Goal: Task Accomplishment & Management: Use online tool/utility

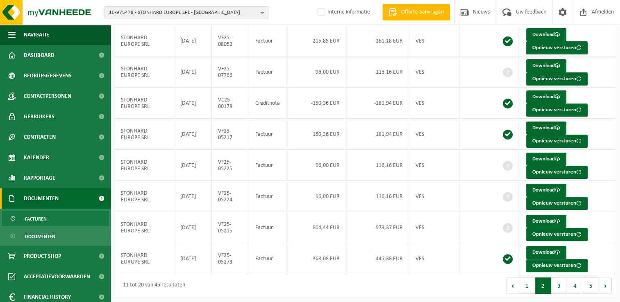
click at [153, 14] on span "10-975478 - STONHARD EUROPE SRL - [GEOGRAPHIC_DATA]" at bounding box center [183, 13] width 148 height 12
type input "01-001001"
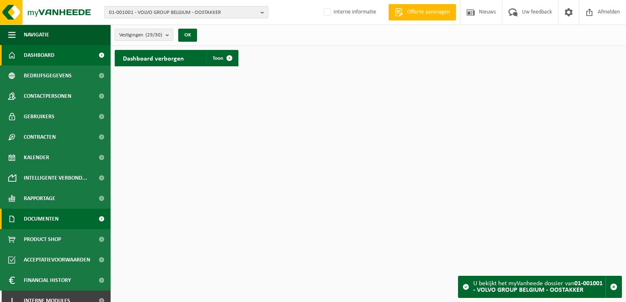
click at [99, 217] on span at bounding box center [101, 219] width 18 height 20
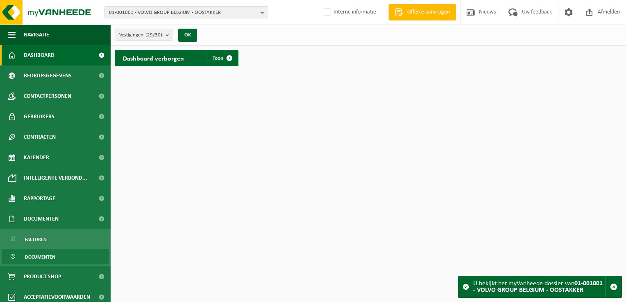
click at [77, 258] on link "Documenten" at bounding box center [55, 257] width 107 height 16
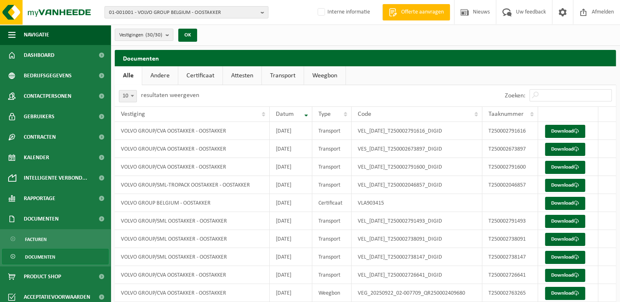
click at [169, 75] on link "Andere" at bounding box center [160, 75] width 36 height 19
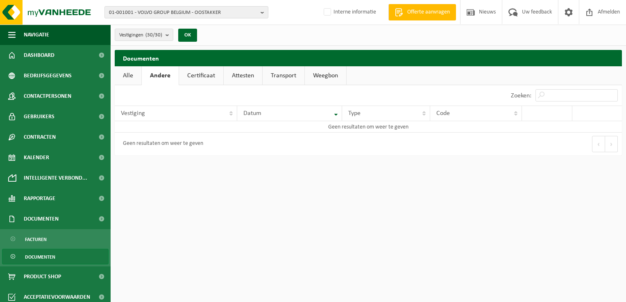
click at [189, 76] on link "Certificaat" at bounding box center [201, 75] width 44 height 19
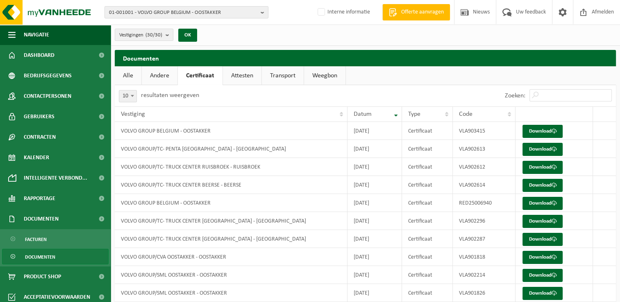
click at [254, 76] on link "Attesten" at bounding box center [242, 75] width 39 height 19
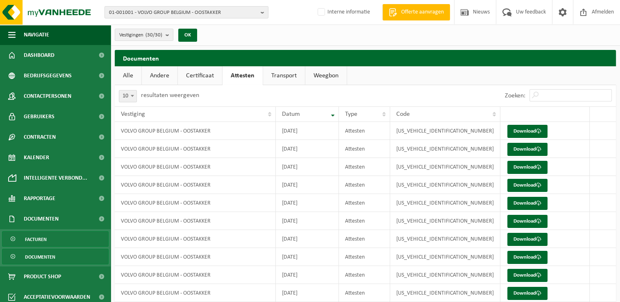
click at [52, 238] on link "Facturen" at bounding box center [55, 239] width 107 height 16
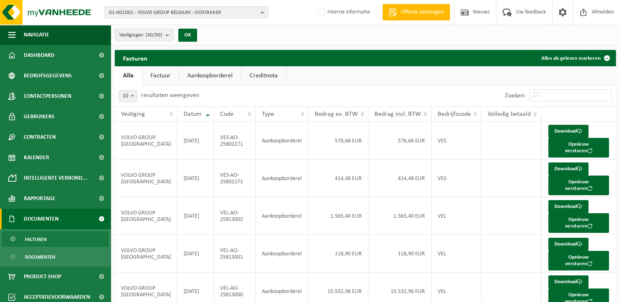
click at [214, 74] on link "Aankoopborderel" at bounding box center [210, 75] width 62 height 19
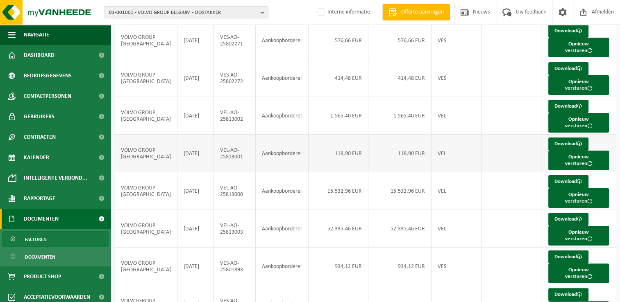
scroll to position [159, 0]
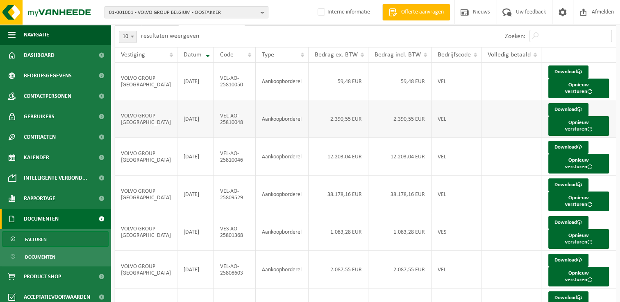
scroll to position [0, 0]
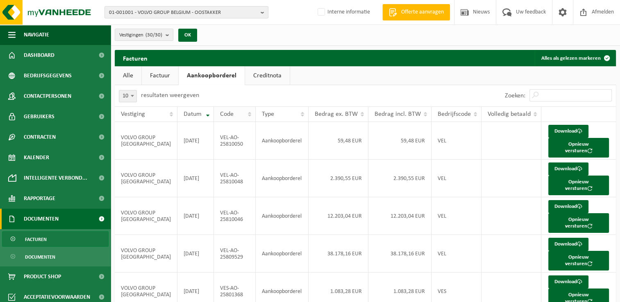
click at [245, 114] on th "Code" at bounding box center [235, 115] width 42 height 16
click at [246, 112] on th "Code" at bounding box center [235, 115] width 42 height 16
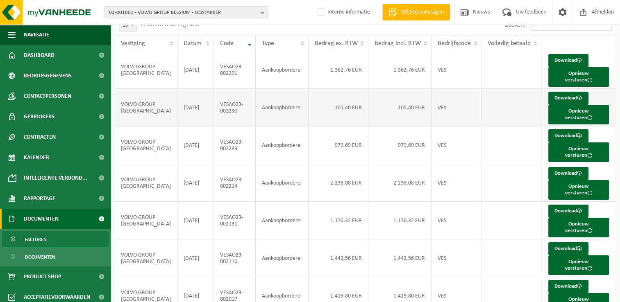
scroll to position [159, 0]
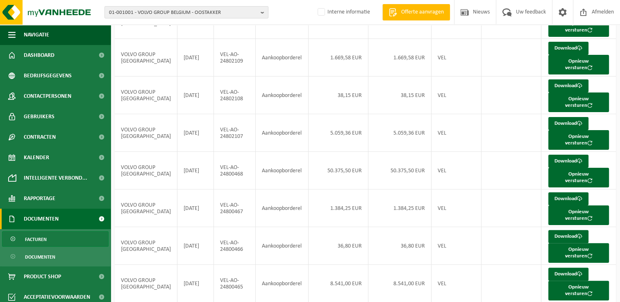
scroll to position [128, 0]
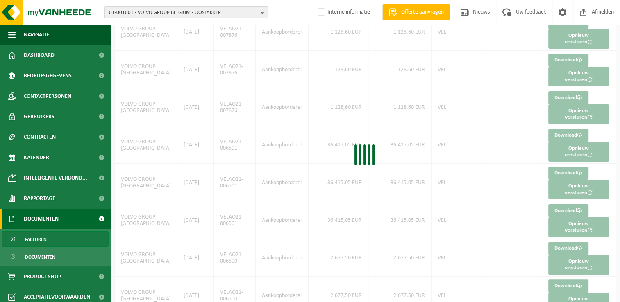
click at [511, 293] on div "10 25 50 100 10 resultaten weergeven Zoeken: Vestiging Datum Code Type Bedrag e…" at bounding box center [365, 157] width 501 height 437
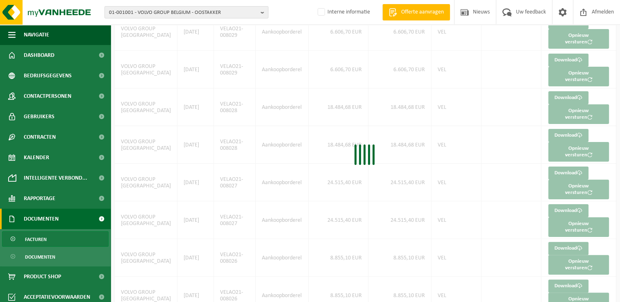
click at [511, 294] on div "10 25 50 100 10 resultaten weergeven Zoeken: Vestiging Datum Code Type Bedrag e…" at bounding box center [365, 157] width 501 height 437
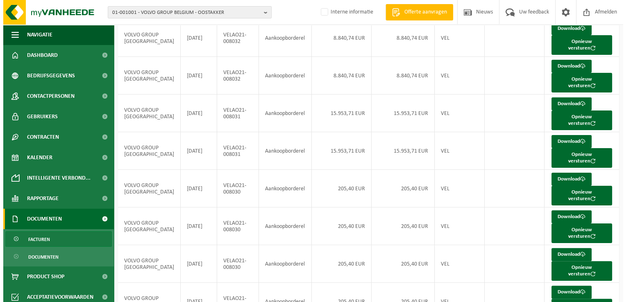
scroll to position [0, 0]
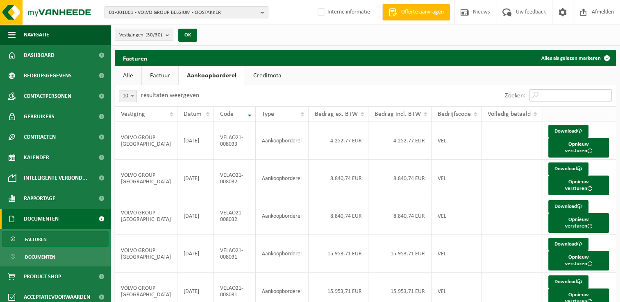
drag, startPoint x: 539, startPoint y: 97, endPoint x: 535, endPoint y: 109, distance: 12.7
click at [539, 97] on input "Zoeken:" at bounding box center [570, 95] width 82 height 12
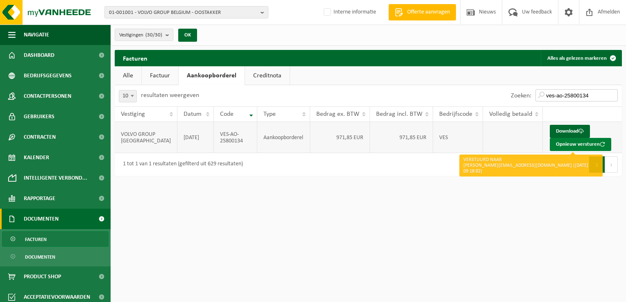
type input "ves-ao-25800134"
click at [583, 144] on button "Opnieuw versturen" at bounding box center [580, 144] width 61 height 13
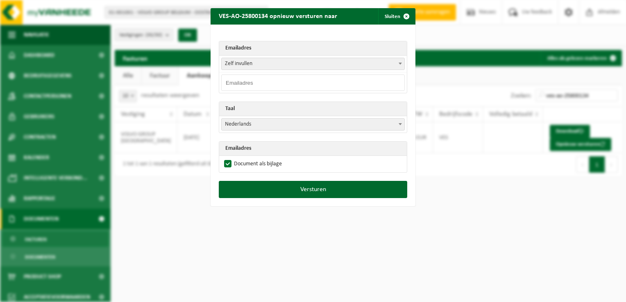
click at [234, 67] on span "Zelf invullen" at bounding box center [313, 63] width 183 height 11
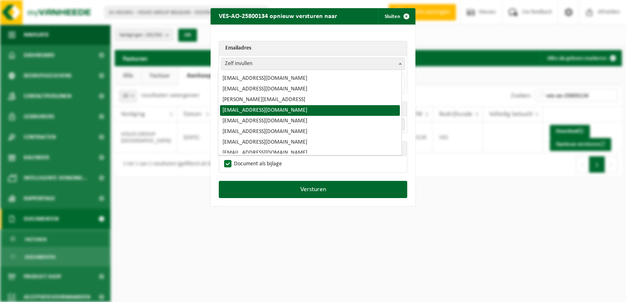
scroll to position [142, 0]
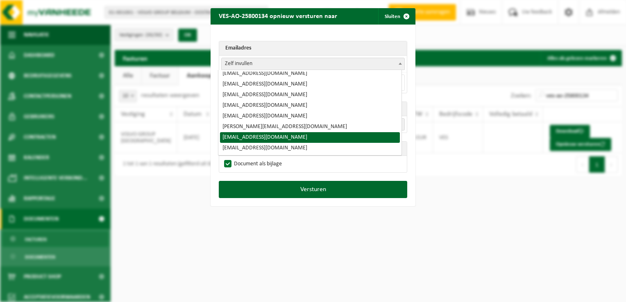
select select "[EMAIL_ADDRESS][DOMAIN_NAME]"
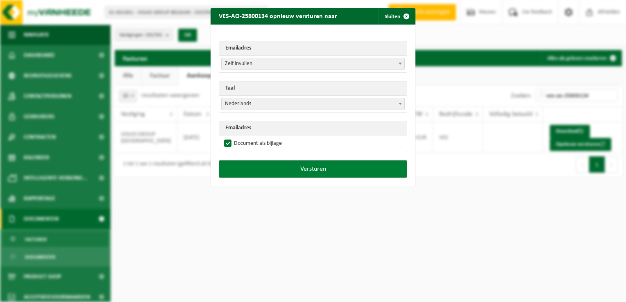
click at [298, 168] on button "Versturen" at bounding box center [313, 169] width 188 height 17
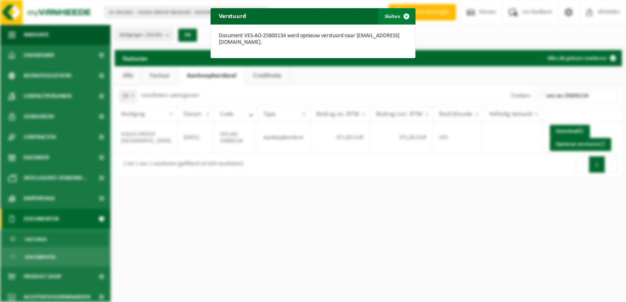
click at [404, 16] on span "button" at bounding box center [406, 16] width 16 height 16
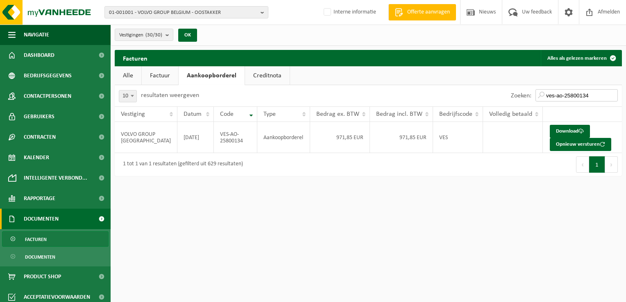
click at [594, 93] on input "ves-ao-25800134" at bounding box center [576, 95] width 82 height 12
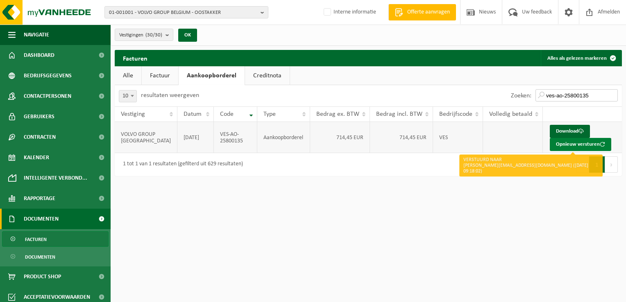
type input "ves-ao-25800135"
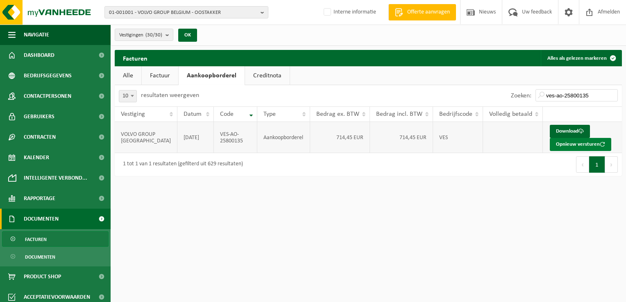
click at [574, 145] on button "Opnieuw versturen" at bounding box center [580, 144] width 61 height 13
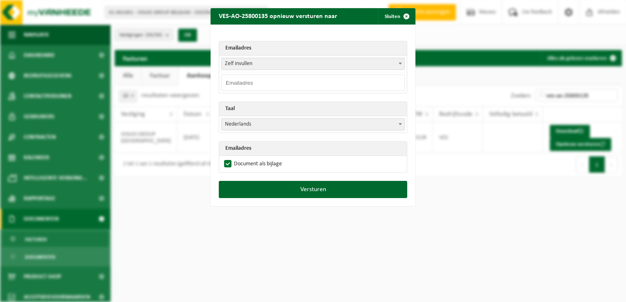
click at [231, 83] on input "email" at bounding box center [313, 83] width 184 height 16
type input "ine"
click at [399, 63] on b at bounding box center [400, 64] width 3 height 2
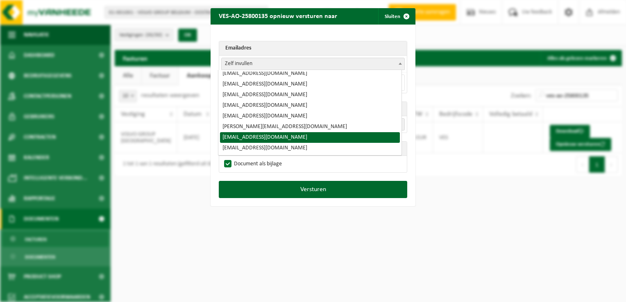
select select "[EMAIL_ADDRESS][DOMAIN_NAME]"
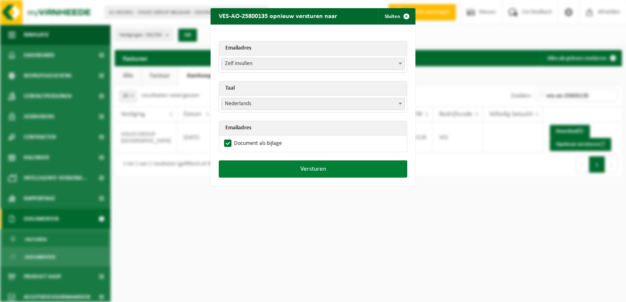
click at [293, 168] on button "Versturen" at bounding box center [313, 169] width 188 height 17
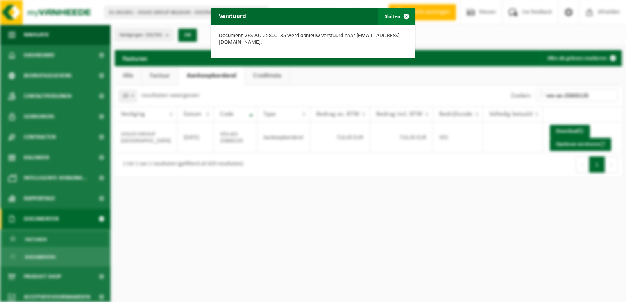
click at [405, 15] on span "button" at bounding box center [406, 16] width 16 height 16
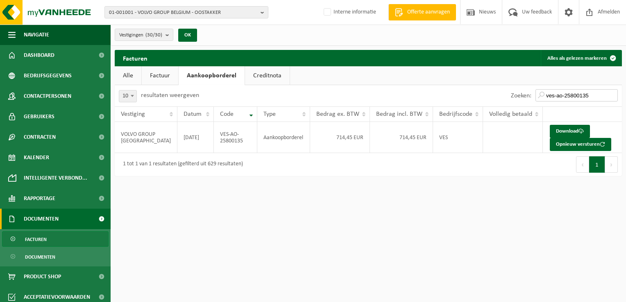
click at [597, 98] on input "ves-ao-25800135" at bounding box center [576, 95] width 82 height 12
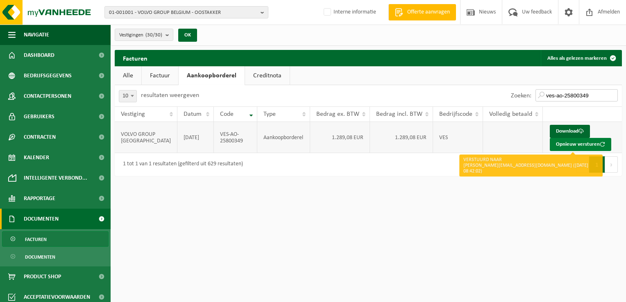
type input "ves-ao-25800349"
click at [577, 145] on button "Opnieuw versturen" at bounding box center [580, 144] width 61 height 13
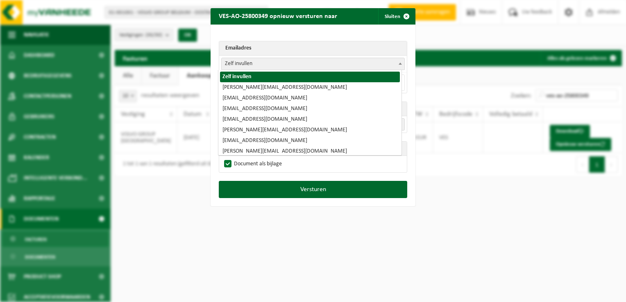
drag, startPoint x: 398, startPoint y: 66, endPoint x: 380, endPoint y: 77, distance: 21.4
click at [398, 64] on span at bounding box center [400, 63] width 8 height 11
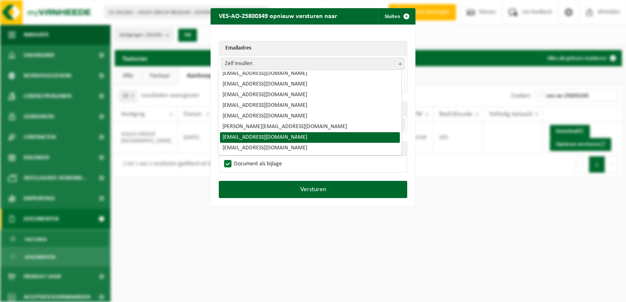
select select "[EMAIL_ADDRESS][DOMAIN_NAME]"
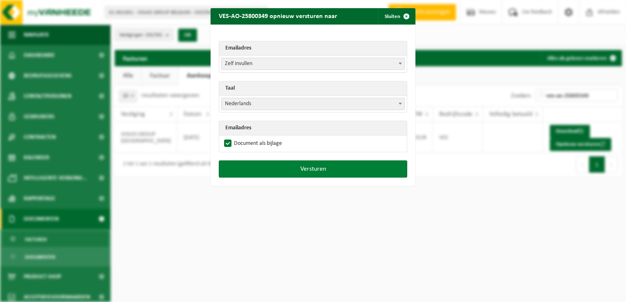
click at [317, 172] on button "Versturen" at bounding box center [313, 169] width 188 height 17
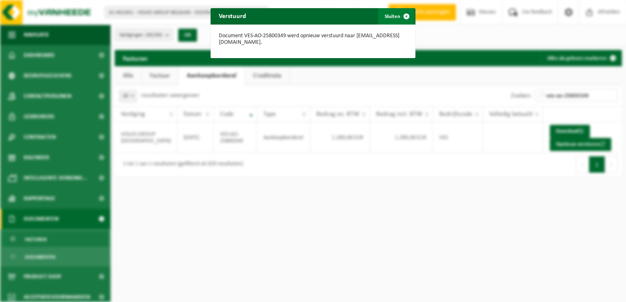
click at [405, 16] on span "button" at bounding box center [406, 16] width 16 height 16
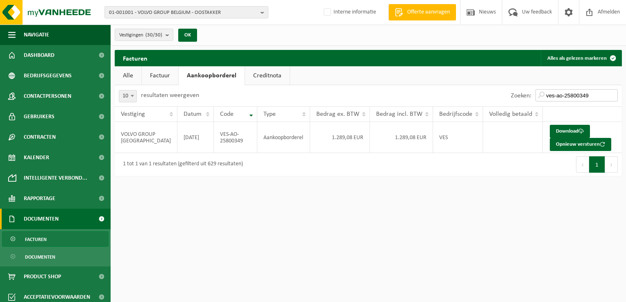
click at [601, 94] on input "ves-ao-25800349" at bounding box center [576, 95] width 82 height 12
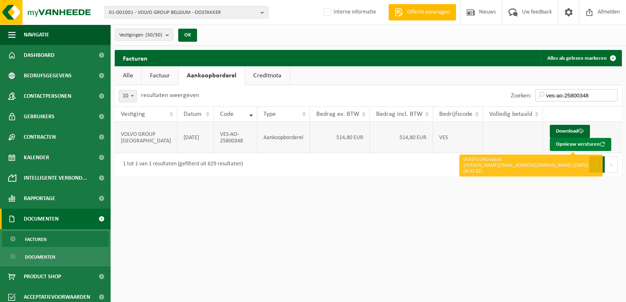
type input "ves-ao-25800348"
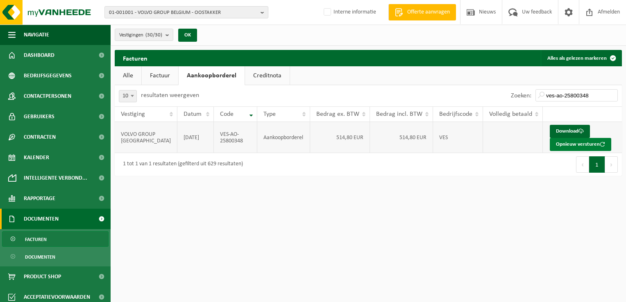
click at [585, 146] on button "Opnieuw versturen" at bounding box center [580, 144] width 61 height 13
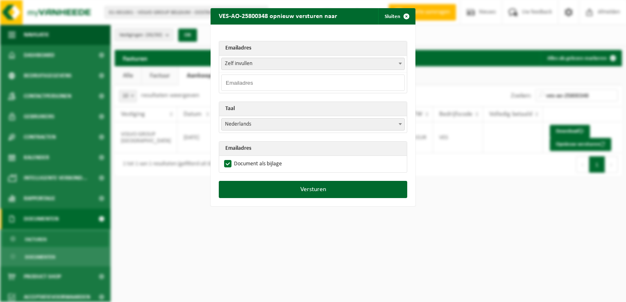
click at [399, 64] on b at bounding box center [400, 64] width 3 height 2
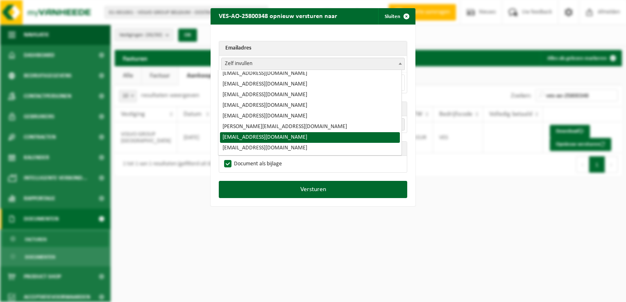
select select "[EMAIL_ADDRESS][DOMAIN_NAME]"
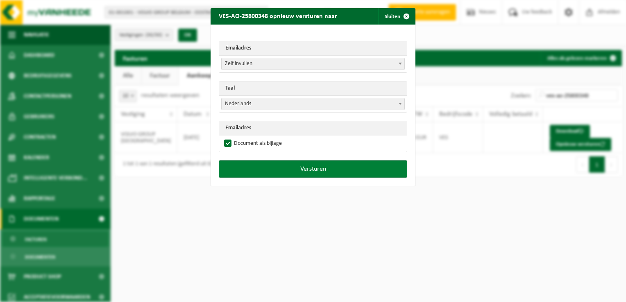
click at [292, 170] on button "Versturen" at bounding box center [313, 169] width 188 height 17
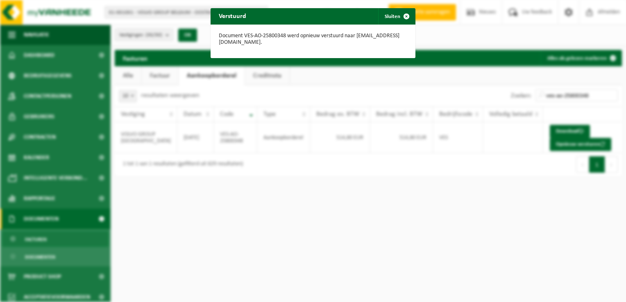
drag, startPoint x: 403, startPoint y: 13, endPoint x: 424, endPoint y: 29, distance: 26.3
click at [403, 13] on span "button" at bounding box center [406, 16] width 16 height 16
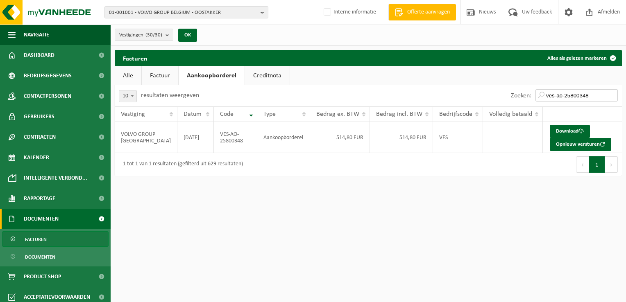
click at [599, 94] on input "ves-ao-25800348" at bounding box center [576, 95] width 82 height 12
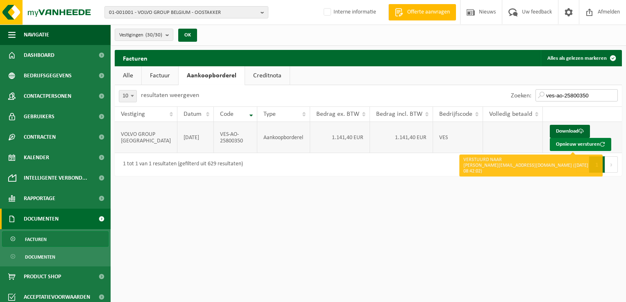
type input "ves-ao-25800350"
click at [574, 145] on button "Opnieuw versturen" at bounding box center [580, 144] width 61 height 13
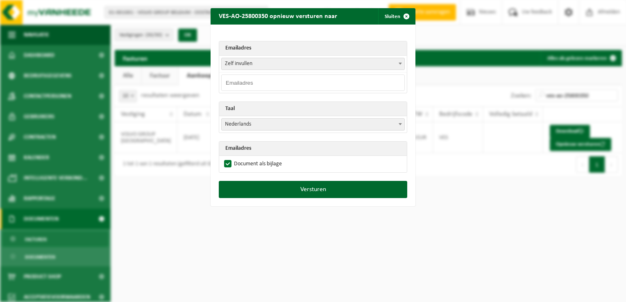
drag, startPoint x: 285, startPoint y: 82, endPoint x: 285, endPoint y: 87, distance: 5.3
click at [285, 82] on input "email" at bounding box center [313, 83] width 184 height 16
click at [397, 62] on span at bounding box center [400, 63] width 8 height 11
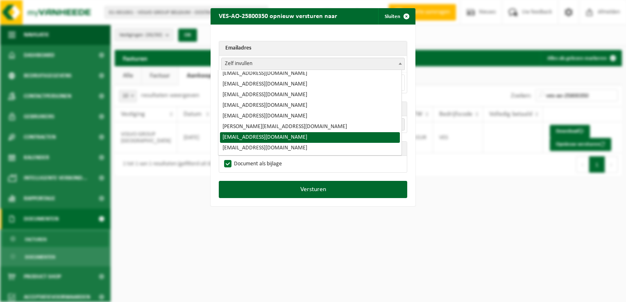
select select "[EMAIL_ADDRESS][DOMAIN_NAME]"
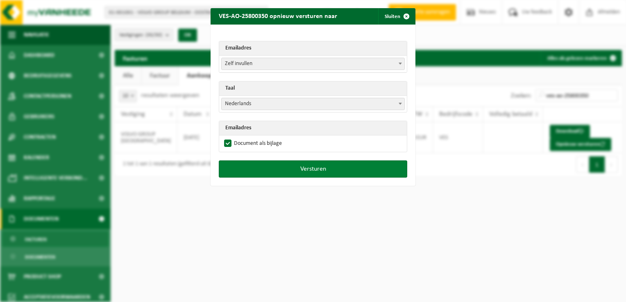
click at [302, 170] on button "Versturen" at bounding box center [313, 169] width 188 height 17
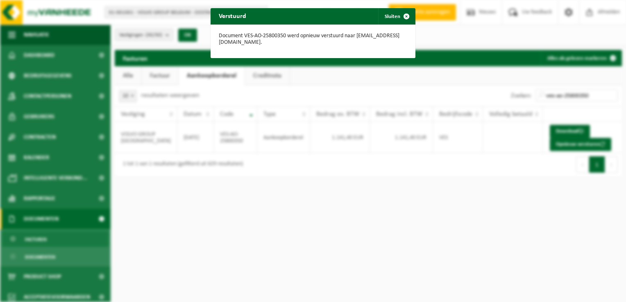
drag, startPoint x: 403, startPoint y: 16, endPoint x: 600, endPoint y: 61, distance: 201.7
click at [403, 16] on span "button" at bounding box center [406, 16] width 16 height 16
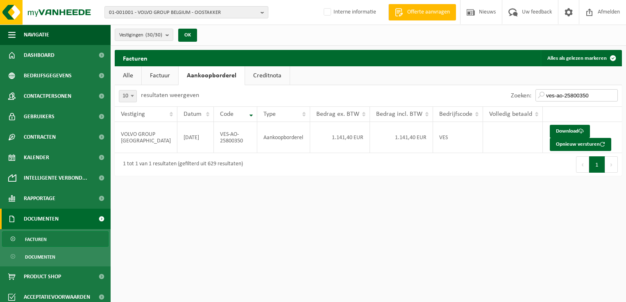
click at [595, 92] on input "ves-ao-25800350" at bounding box center [576, 95] width 82 height 12
click at [597, 95] on input "ves-ao-25800804" at bounding box center [576, 95] width 82 height 12
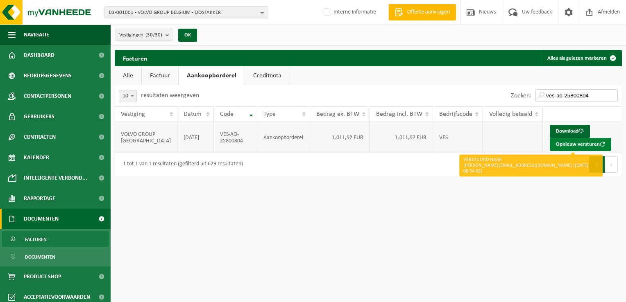
type input "ves-ao-25800804"
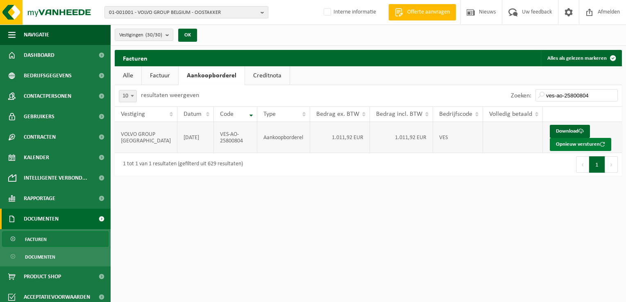
click at [560, 143] on button "Opnieuw versturen" at bounding box center [580, 144] width 61 height 13
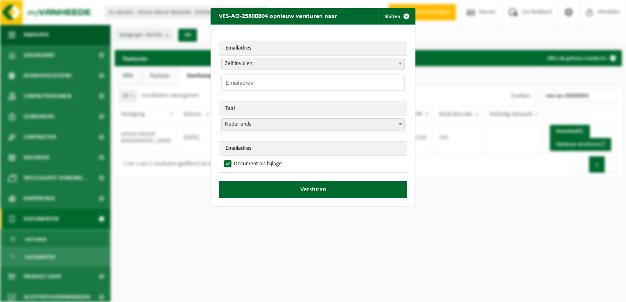
click at [399, 63] on b at bounding box center [400, 64] width 3 height 2
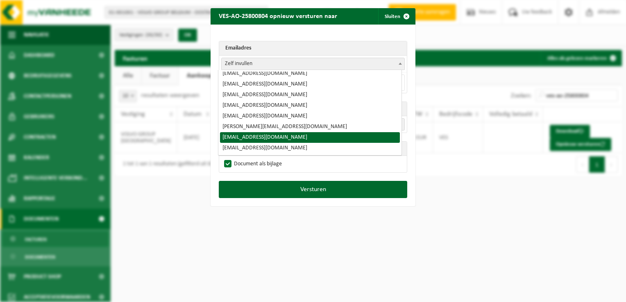
select select "[EMAIL_ADDRESS][DOMAIN_NAME]"
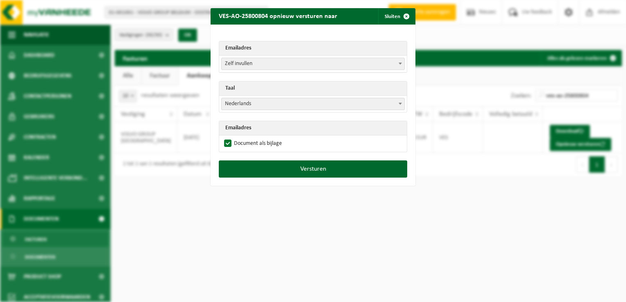
click at [382, 64] on span "Zelf invullen" at bounding box center [313, 63] width 183 height 11
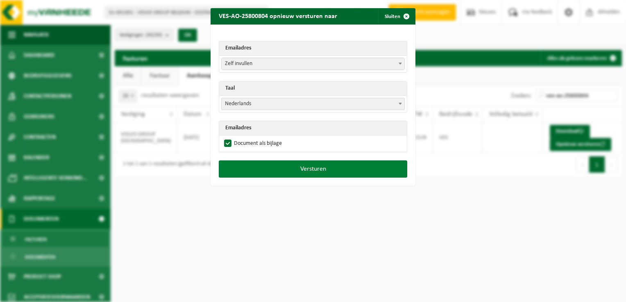
click at [309, 171] on button "Versturen" at bounding box center [313, 169] width 188 height 17
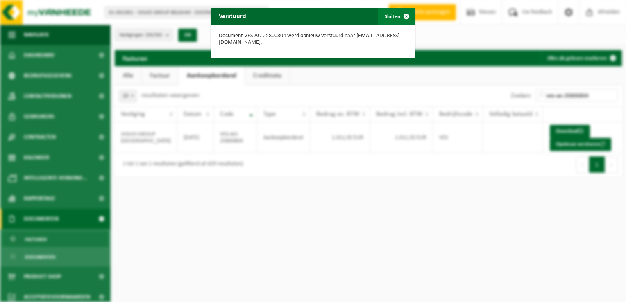
click at [401, 14] on span "button" at bounding box center [406, 16] width 16 height 16
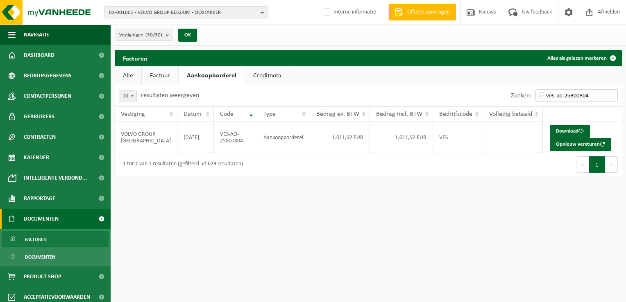
drag, startPoint x: 595, startPoint y: 94, endPoint x: 590, endPoint y: 90, distance: 7.0
click at [595, 94] on input "ves-ao-25800804" at bounding box center [576, 95] width 82 height 12
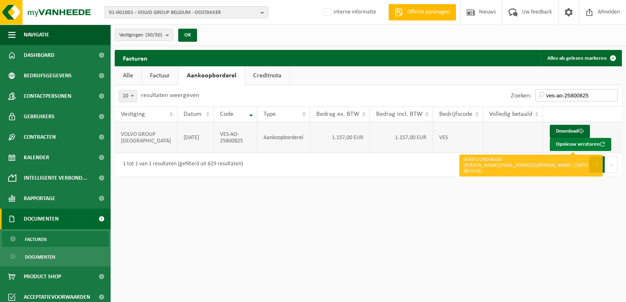
type input "ves-ao-25800825"
click at [582, 146] on button "Opnieuw versturen" at bounding box center [580, 144] width 61 height 13
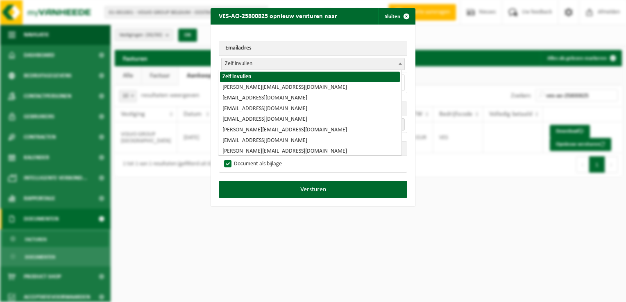
click at [396, 66] on span at bounding box center [400, 63] width 8 height 11
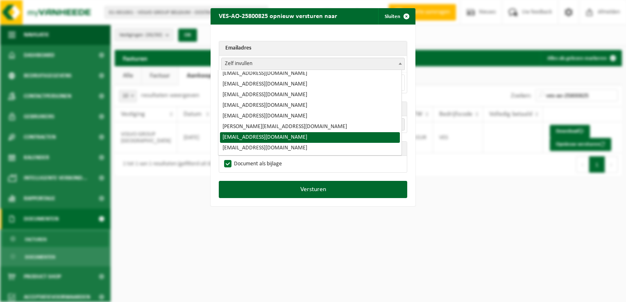
select select "[EMAIL_ADDRESS][DOMAIN_NAME]"
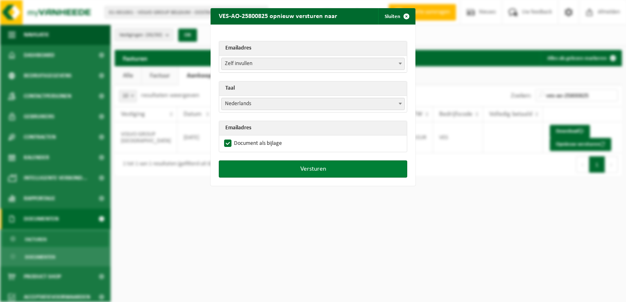
click at [300, 173] on button "Versturen" at bounding box center [313, 169] width 188 height 17
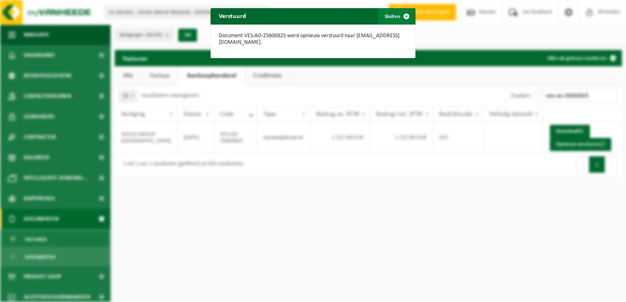
click at [401, 16] on span "button" at bounding box center [406, 16] width 16 height 16
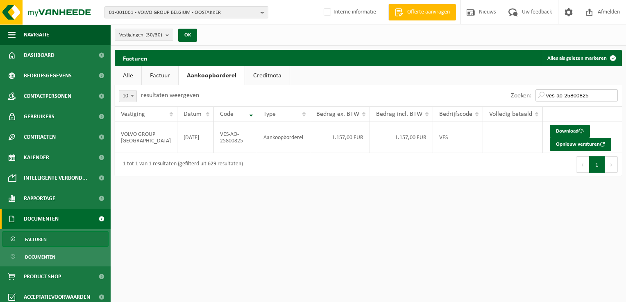
click at [598, 95] on input "ves-ao-25800825" at bounding box center [576, 95] width 82 height 12
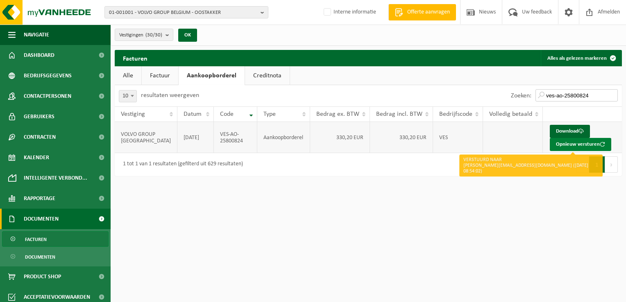
type input "ves-ao-25800824"
click at [561, 146] on button "Opnieuw versturen" at bounding box center [580, 144] width 61 height 13
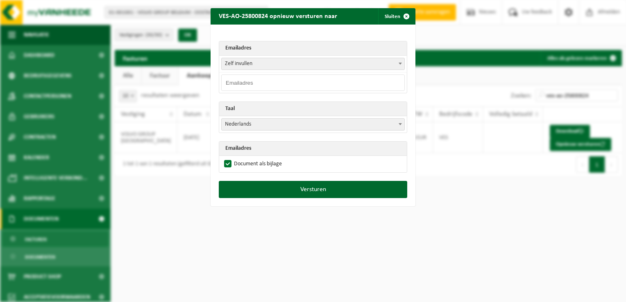
click at [256, 82] on input "email" at bounding box center [313, 83] width 184 height 16
drag, startPoint x: 391, startPoint y: 82, endPoint x: 397, endPoint y: 68, distance: 15.8
click at [392, 82] on input "email" at bounding box center [313, 83] width 184 height 16
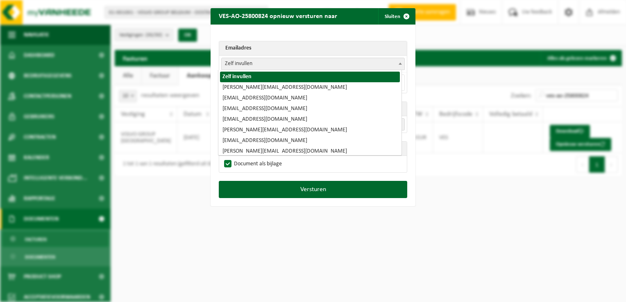
click at [397, 68] on span at bounding box center [400, 63] width 8 height 11
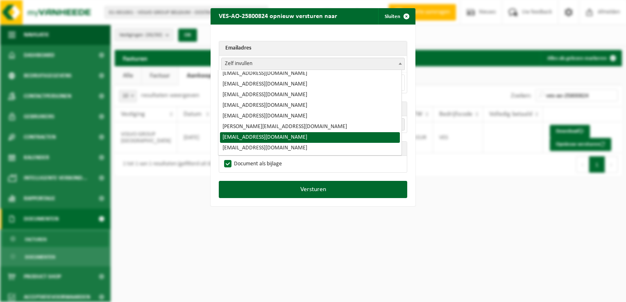
select select "[EMAIL_ADDRESS][DOMAIN_NAME]"
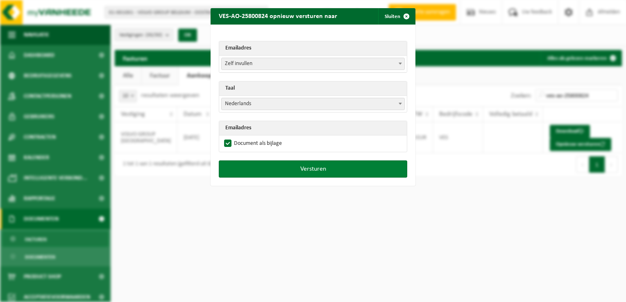
click at [290, 171] on button "Versturen" at bounding box center [313, 169] width 188 height 17
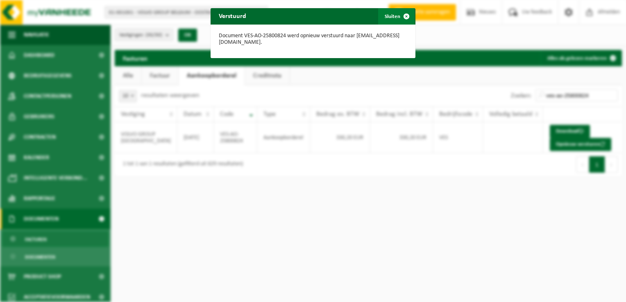
click at [403, 17] on span "button" at bounding box center [406, 16] width 16 height 16
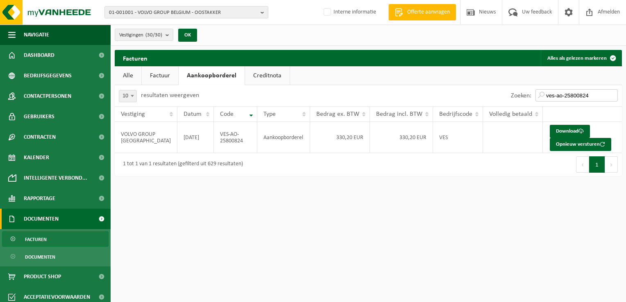
click at [596, 96] on input "ves-ao-25800824" at bounding box center [576, 95] width 82 height 12
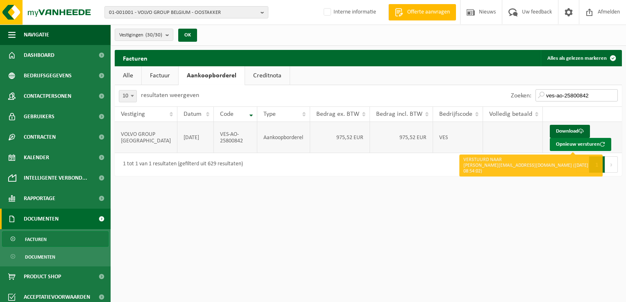
type input "ves-ao-25800842"
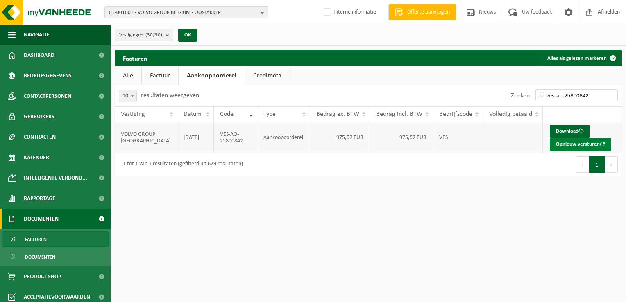
click at [561, 144] on button "Opnieuw versturen" at bounding box center [580, 144] width 61 height 13
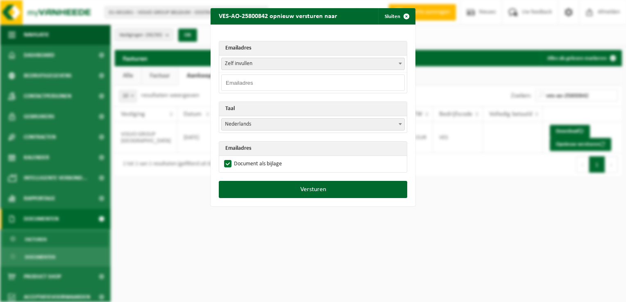
click at [395, 80] on input "email" at bounding box center [313, 83] width 184 height 16
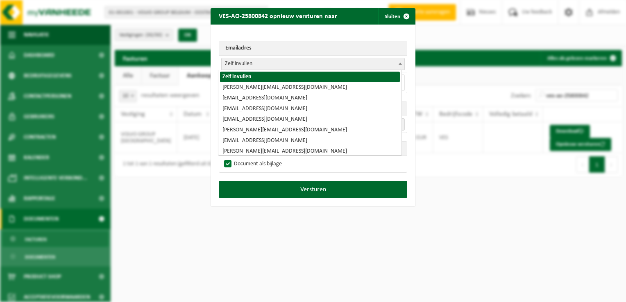
click at [398, 65] on span at bounding box center [400, 63] width 8 height 11
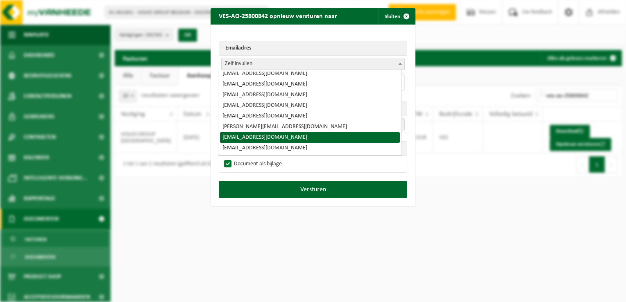
select select "[EMAIL_ADDRESS][DOMAIN_NAME]"
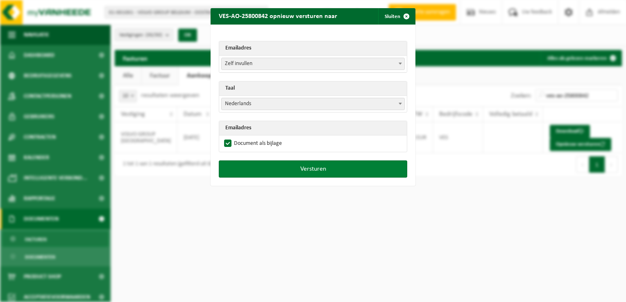
click at [309, 171] on button "Versturen" at bounding box center [313, 169] width 188 height 17
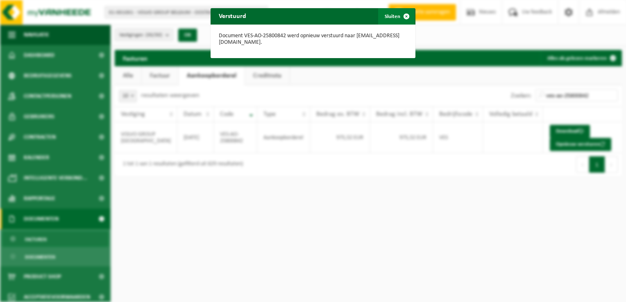
click at [403, 16] on span "button" at bounding box center [406, 16] width 16 height 16
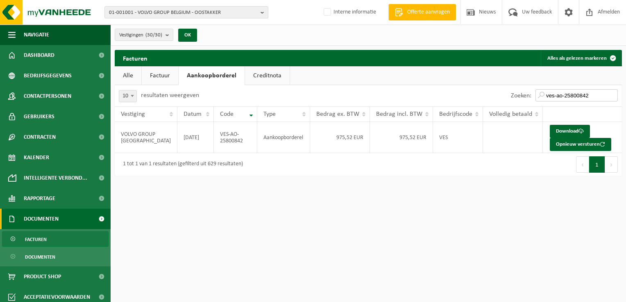
click at [593, 95] on input "ves-ao-25800842" at bounding box center [576, 95] width 82 height 12
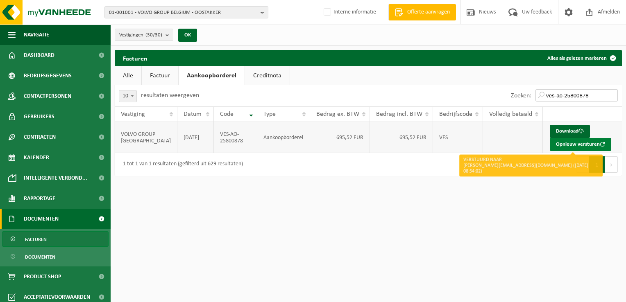
type input "ves-ao-25800878"
click at [583, 147] on button "Opnieuw versturen" at bounding box center [580, 144] width 61 height 13
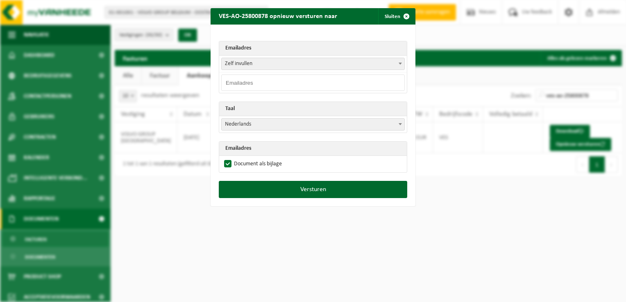
click at [400, 63] on span at bounding box center [400, 63] width 8 height 11
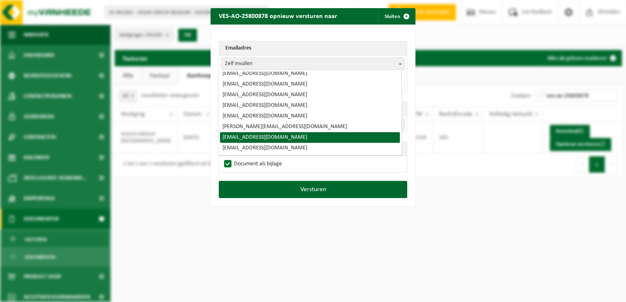
select select "[EMAIL_ADDRESS][DOMAIN_NAME]"
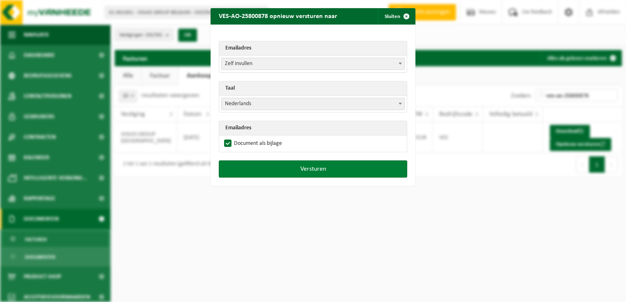
click at [292, 169] on button "Versturen" at bounding box center [313, 169] width 188 height 17
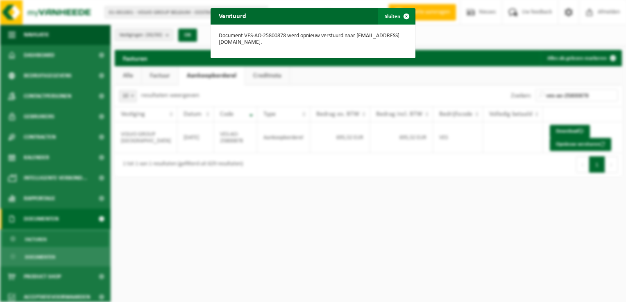
click at [402, 17] on span "button" at bounding box center [406, 16] width 16 height 16
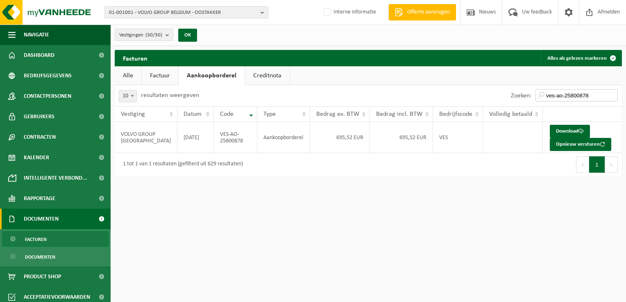
click at [598, 93] on input "ves-ao-25800878" at bounding box center [576, 95] width 82 height 12
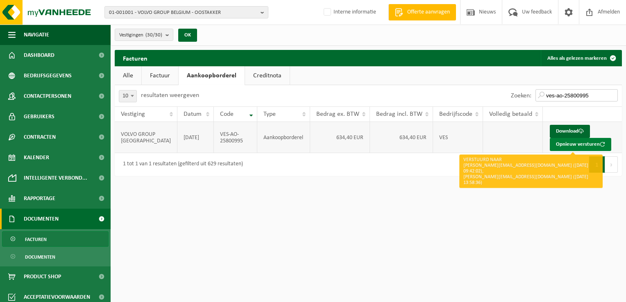
type input "ves-ao-25800995"
click at [582, 144] on button "Opnieuw versturen" at bounding box center [580, 144] width 61 height 13
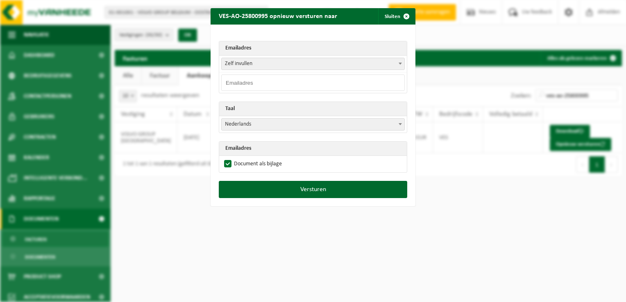
click at [399, 63] on b at bounding box center [400, 64] width 3 height 2
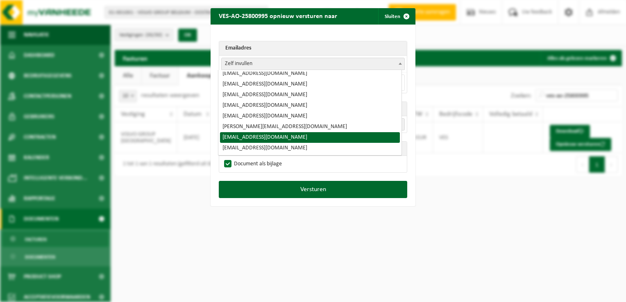
select select "[EMAIL_ADDRESS][DOMAIN_NAME]"
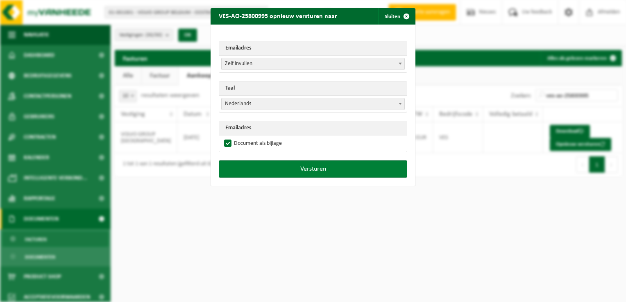
click at [313, 169] on button "Versturen" at bounding box center [313, 169] width 188 height 17
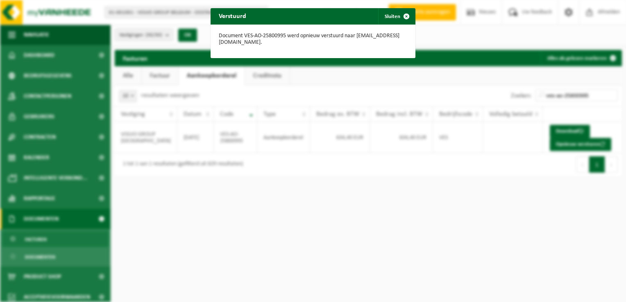
drag, startPoint x: 404, startPoint y: 13, endPoint x: 433, endPoint y: 28, distance: 31.9
click at [404, 12] on span "button" at bounding box center [406, 16] width 16 height 16
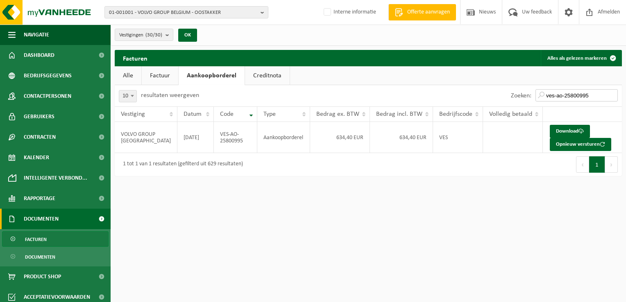
drag, startPoint x: 596, startPoint y: 94, endPoint x: 594, endPoint y: 91, distance: 4.2
click at [596, 94] on input "ves-ao-25800995" at bounding box center [576, 95] width 82 height 12
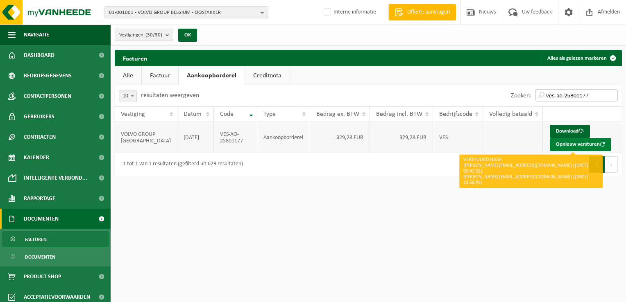
type input "ves-ao-25801177"
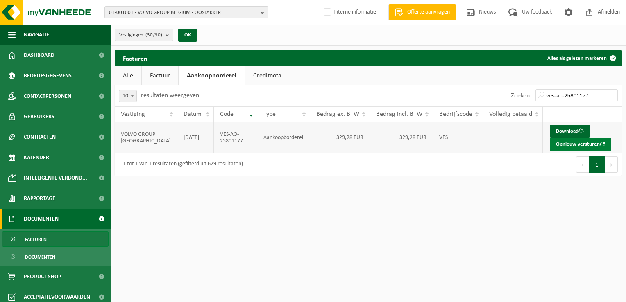
click at [582, 145] on button "Opnieuw versturen" at bounding box center [580, 144] width 61 height 13
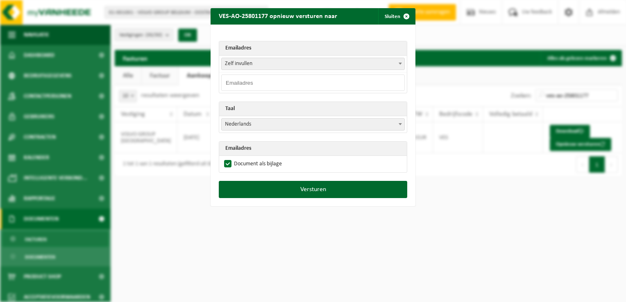
click at [392, 61] on span "Zelf invullen" at bounding box center [313, 63] width 183 height 11
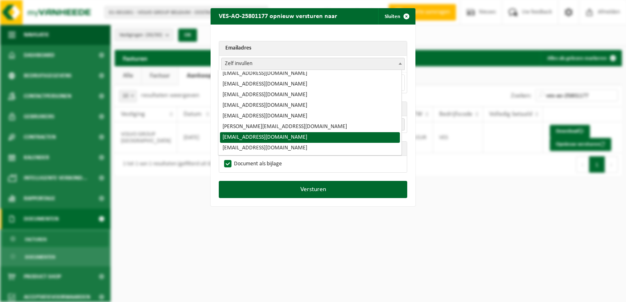
select select "[EMAIL_ADDRESS][DOMAIN_NAME]"
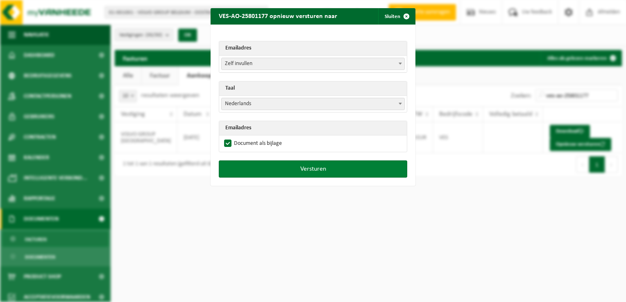
click at [288, 171] on button "Versturen" at bounding box center [313, 169] width 188 height 17
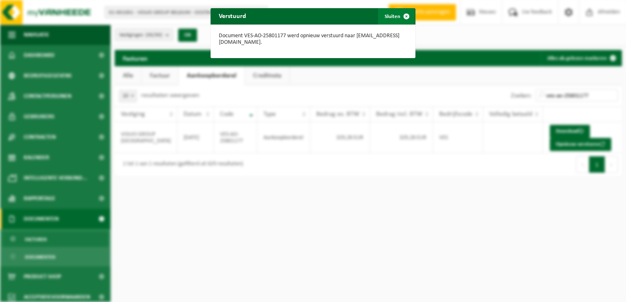
click at [401, 16] on span "button" at bounding box center [406, 16] width 16 height 16
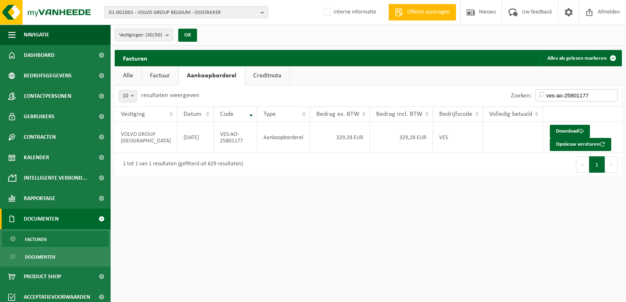
click at [596, 95] on input "ves-ao-25801177" at bounding box center [576, 95] width 82 height 12
type input "ves-ao-25801368"
click at [572, 145] on button "Opnieuw versturen" at bounding box center [580, 144] width 61 height 13
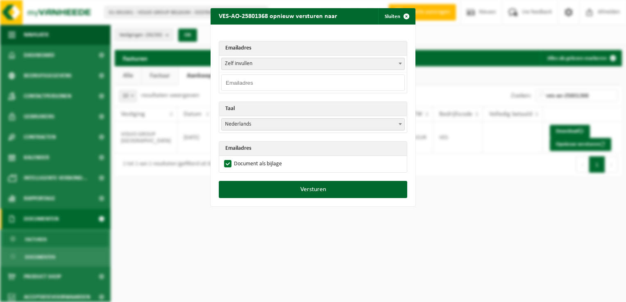
click at [398, 65] on span at bounding box center [400, 63] width 8 height 11
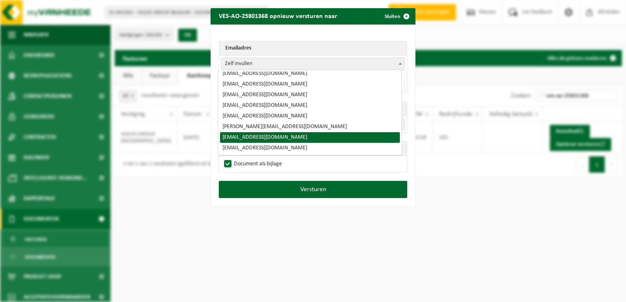
select select "[EMAIL_ADDRESS][DOMAIN_NAME]"
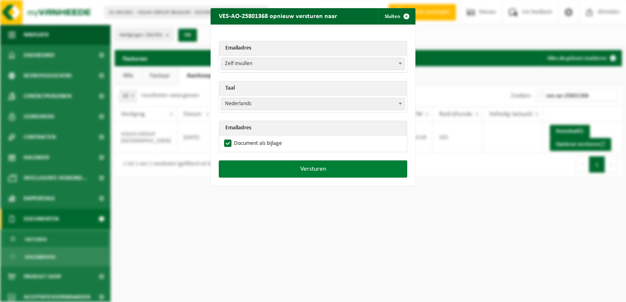
click at [326, 170] on button "Versturen" at bounding box center [313, 169] width 188 height 17
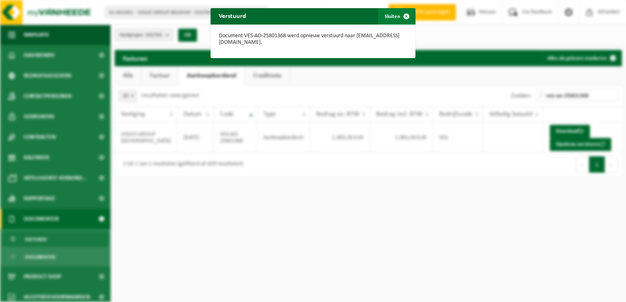
click at [404, 17] on span "button" at bounding box center [406, 16] width 16 height 16
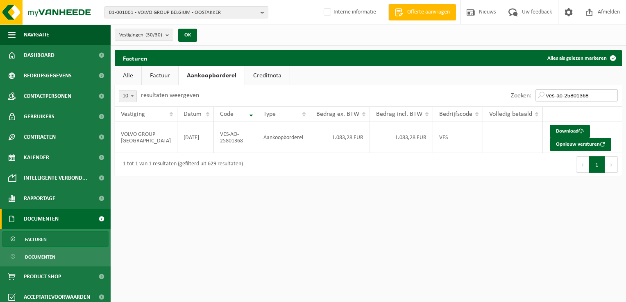
click at [598, 94] on input "ves-ao-25801368" at bounding box center [576, 95] width 82 height 12
type input "ves-ao-25801647"
drag, startPoint x: 560, startPoint y: 148, endPoint x: 468, endPoint y: 116, distance: 98.2
click at [560, 147] on button "Opnieuw versturen" at bounding box center [580, 144] width 61 height 13
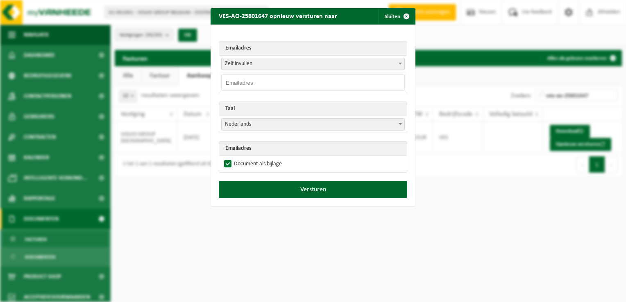
click at [376, 80] on input "email" at bounding box center [313, 83] width 184 height 16
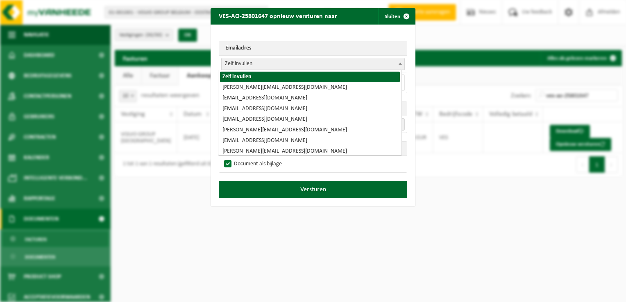
click at [396, 62] on span at bounding box center [400, 63] width 8 height 11
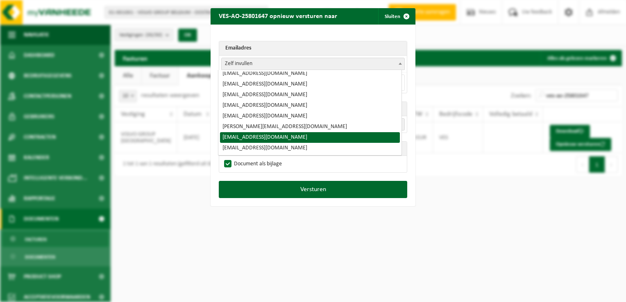
select select "[EMAIL_ADDRESS][DOMAIN_NAME]"
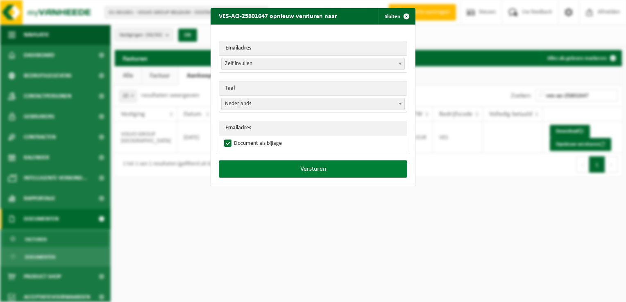
click at [290, 167] on button "Versturen" at bounding box center [313, 169] width 188 height 17
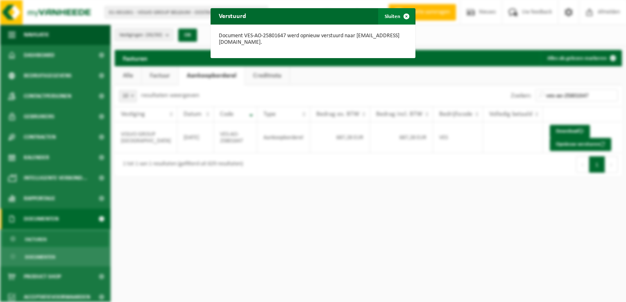
click at [402, 12] on span "button" at bounding box center [406, 16] width 16 height 16
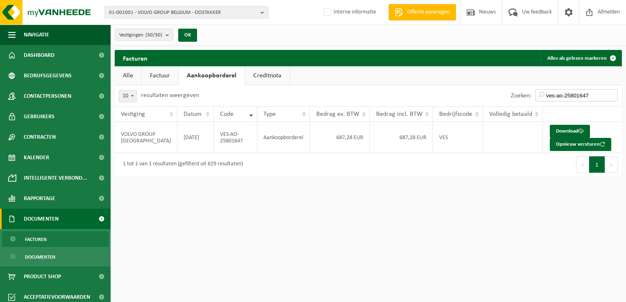
click at [599, 96] on input "ves-ao-25801647" at bounding box center [576, 95] width 82 height 12
type input "ves-ao-25801646"
click at [564, 143] on button "Opnieuw versturen" at bounding box center [580, 144] width 61 height 13
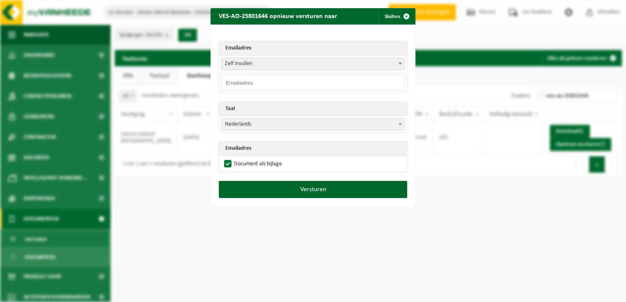
click at [398, 63] on span at bounding box center [400, 63] width 8 height 11
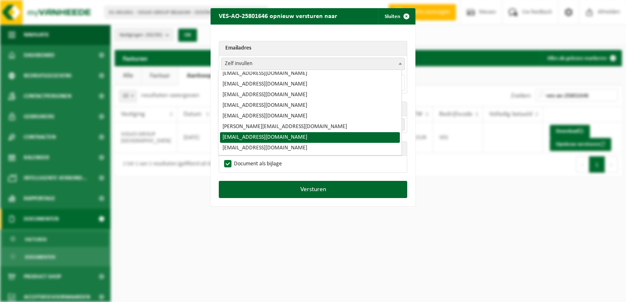
select select "[EMAIL_ADDRESS][DOMAIN_NAME]"
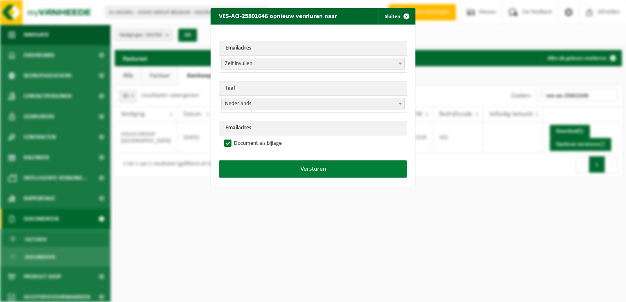
click at [281, 172] on button "Versturen" at bounding box center [313, 169] width 188 height 17
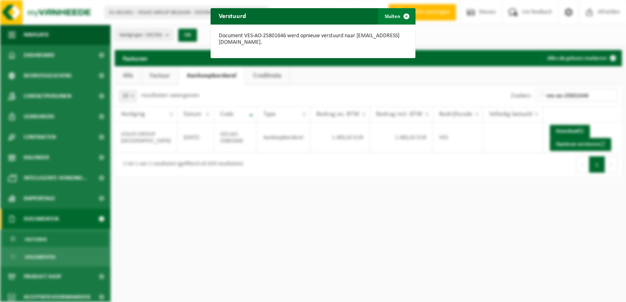
click at [399, 19] on span "button" at bounding box center [406, 16] width 16 height 16
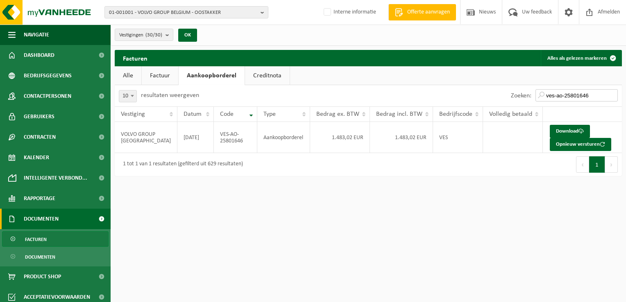
click at [594, 95] on input "ves-ao-25801646" at bounding box center [576, 95] width 82 height 12
type input "ves-ao-25801648"
click at [572, 143] on button "Opnieuw versturen" at bounding box center [580, 144] width 61 height 13
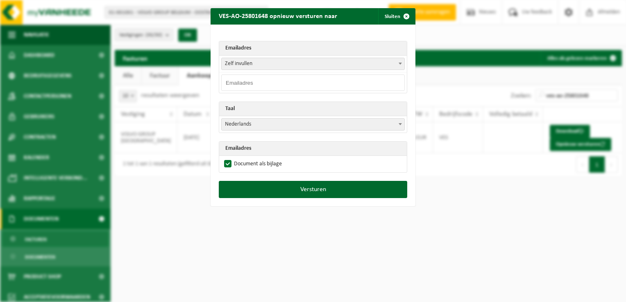
drag, startPoint x: 393, startPoint y: 63, endPoint x: 383, endPoint y: 65, distance: 9.5
click at [396, 63] on span at bounding box center [400, 63] width 8 height 11
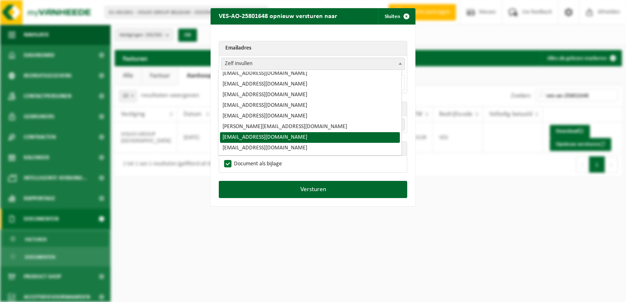
drag, startPoint x: 255, startPoint y: 138, endPoint x: 272, endPoint y: 157, distance: 25.9
select select "[EMAIL_ADDRESS][DOMAIN_NAME]"
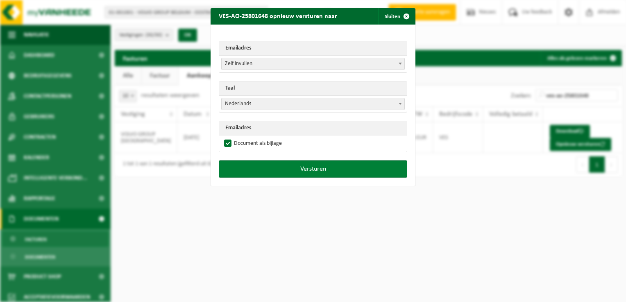
click at [300, 169] on button "Versturen" at bounding box center [313, 169] width 188 height 17
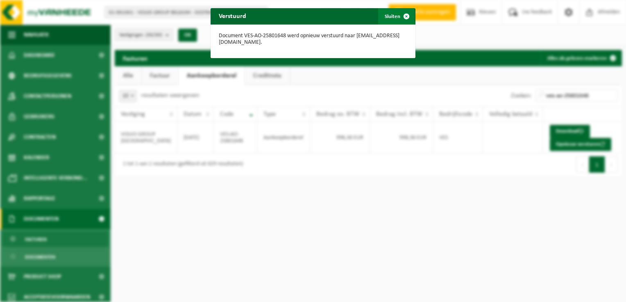
click at [388, 15] on button "Sluiten" at bounding box center [396, 16] width 36 height 16
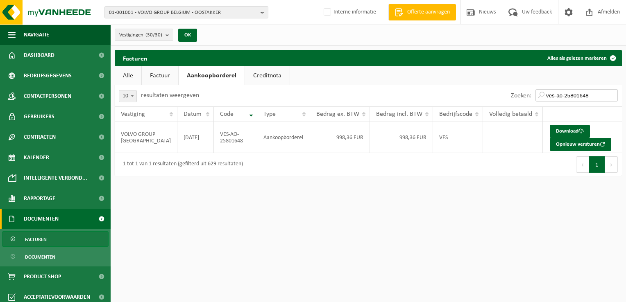
click at [595, 94] on input "ves-ao-25801648" at bounding box center [576, 95] width 82 height 12
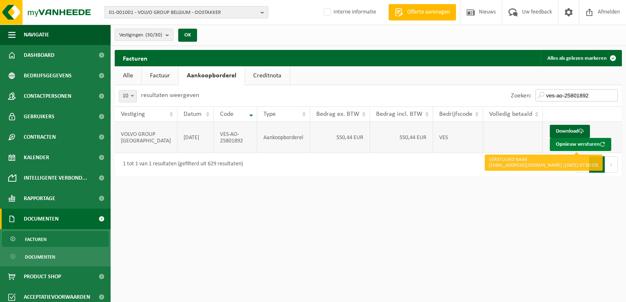
type input "ves-ao-25801892"
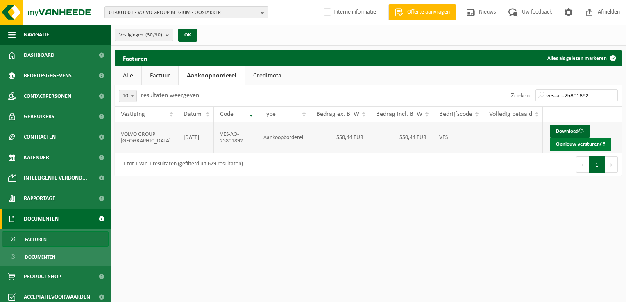
click at [574, 143] on button "Opnieuw versturen" at bounding box center [580, 144] width 61 height 13
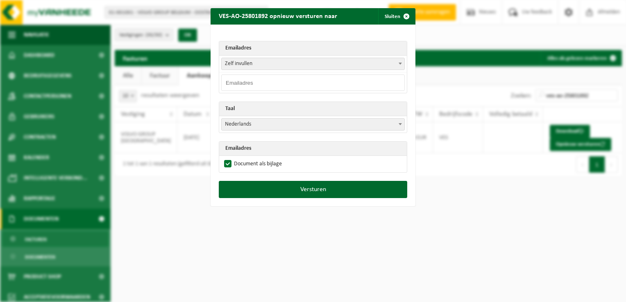
click at [396, 63] on span at bounding box center [400, 63] width 8 height 11
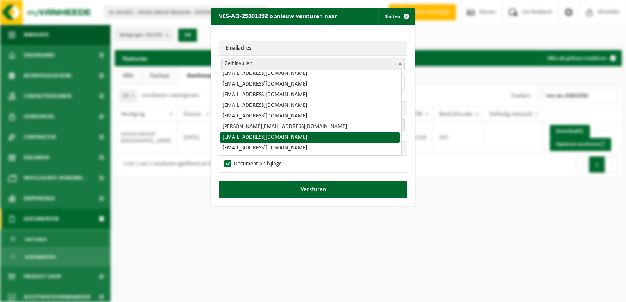
select select "[EMAIL_ADDRESS][DOMAIN_NAME]"
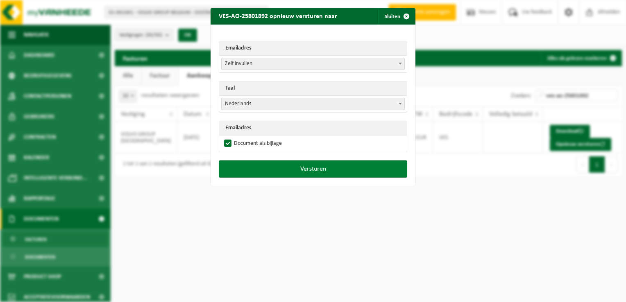
click at [292, 172] on button "Versturen" at bounding box center [313, 169] width 188 height 17
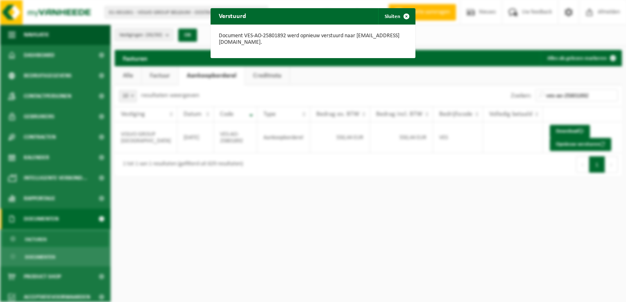
click at [603, 94] on div "Verstuurd Sluiten Document VES-AO-25801892 werd opnieuw verstuurd naar [EMAIL_A…" at bounding box center [313, 151] width 626 height 302
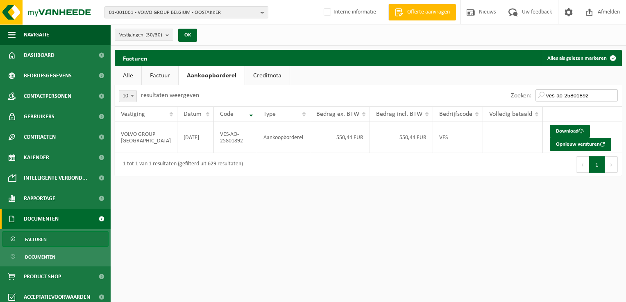
click at [594, 96] on input "ves-ao-25801892" at bounding box center [576, 95] width 82 height 12
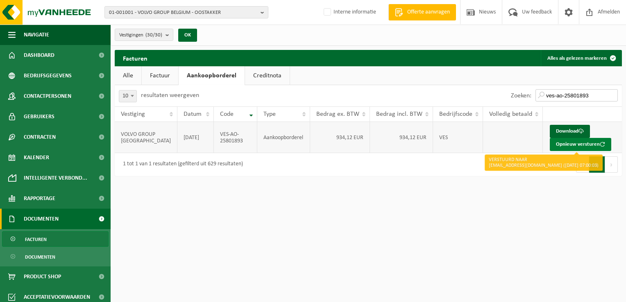
type input "ves-ao-25801893"
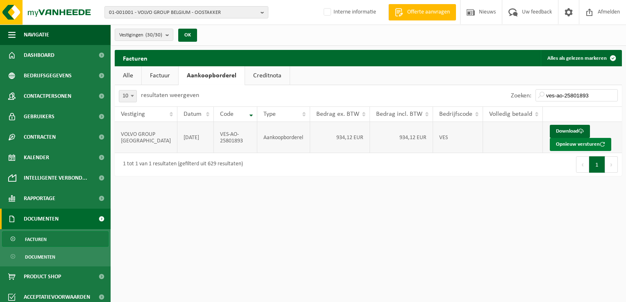
click at [581, 145] on button "Opnieuw versturen" at bounding box center [580, 144] width 61 height 13
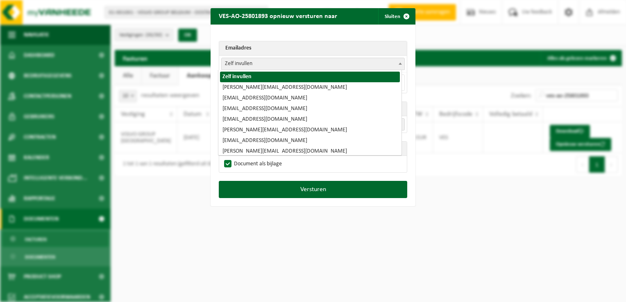
click at [391, 67] on span "Zelf invullen" at bounding box center [313, 63] width 183 height 11
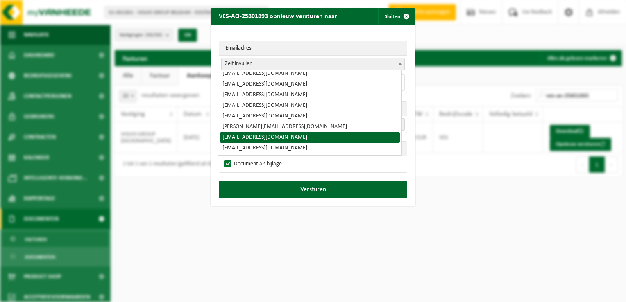
select select "[EMAIL_ADDRESS][DOMAIN_NAME]"
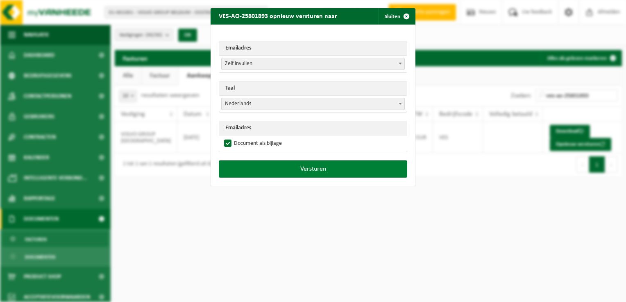
click at [319, 173] on button "Versturen" at bounding box center [313, 169] width 188 height 17
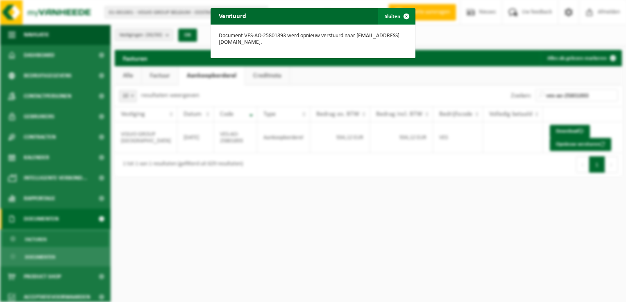
drag, startPoint x: 390, startPoint y: 16, endPoint x: 364, endPoint y: 12, distance: 26.6
click at [389, 16] on button "Sluiten" at bounding box center [396, 16] width 36 height 16
